Goal: Communication & Community: Answer question/provide support

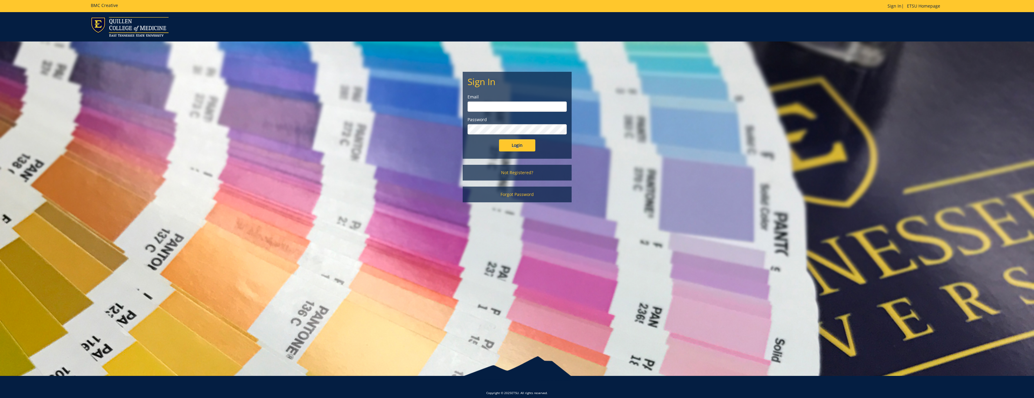
type input "[PERSON_NAME][EMAIL_ADDRESS][DOMAIN_NAME]"
click at [515, 145] on input "Login" at bounding box center [517, 145] width 36 height 12
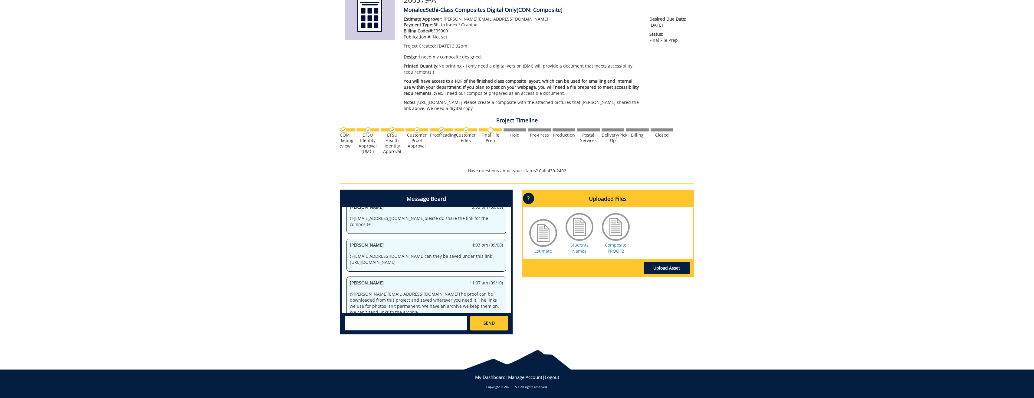
scroll to position [0, 238]
click at [367, 323] on textarea at bounding box center [406, 323] width 123 height 15
type textarea "i"
click at [368, 326] on strong "[PERSON_NAME]" at bounding box center [370, 328] width 34 height 6
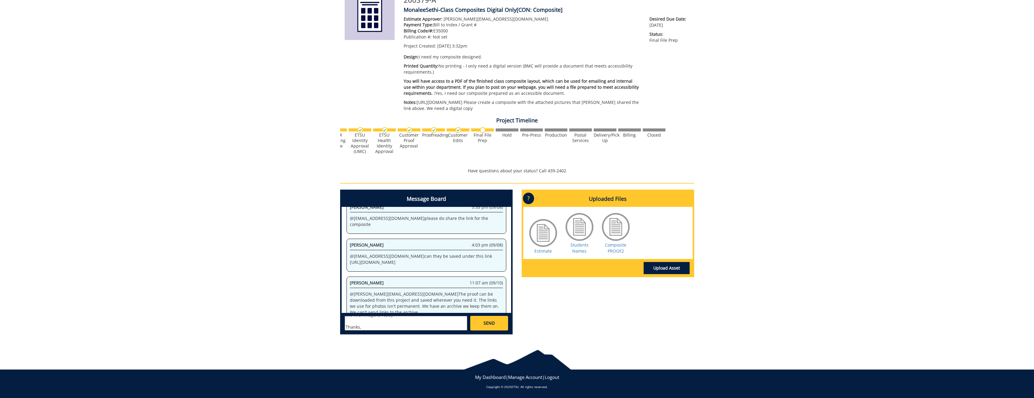
type textarea "@[EMAIL_ADDRESS][DOMAIN_NAME] let me know when the final image is ready Thanks,"
click at [481, 322] on link "SEND" at bounding box center [489, 323] width 38 height 15
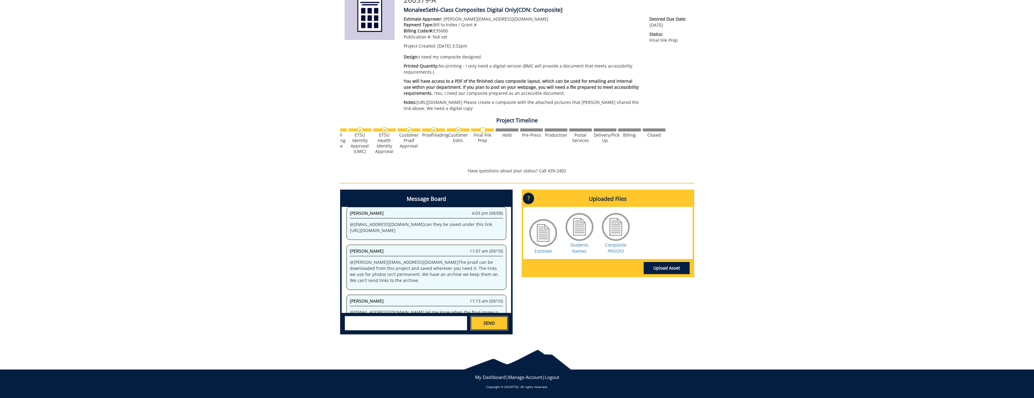
scroll to position [1410, 0]
